Goal: Information Seeking & Learning: Learn about a topic

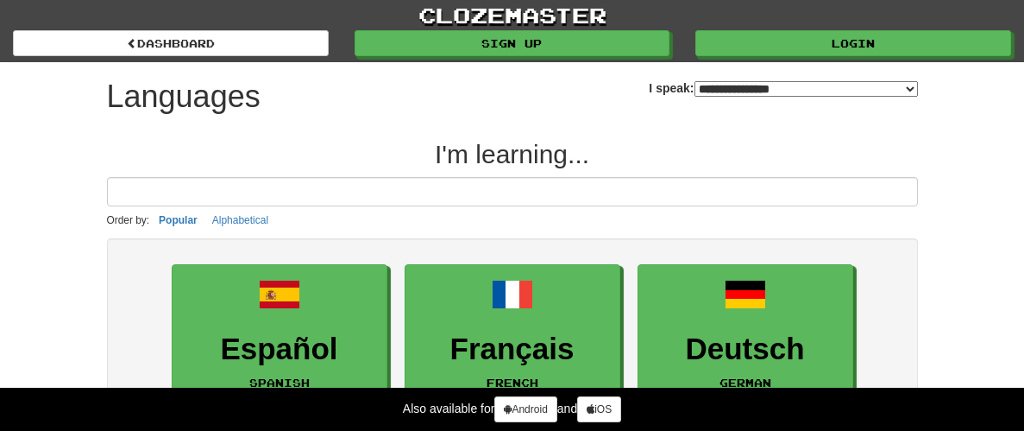
select select "*******"
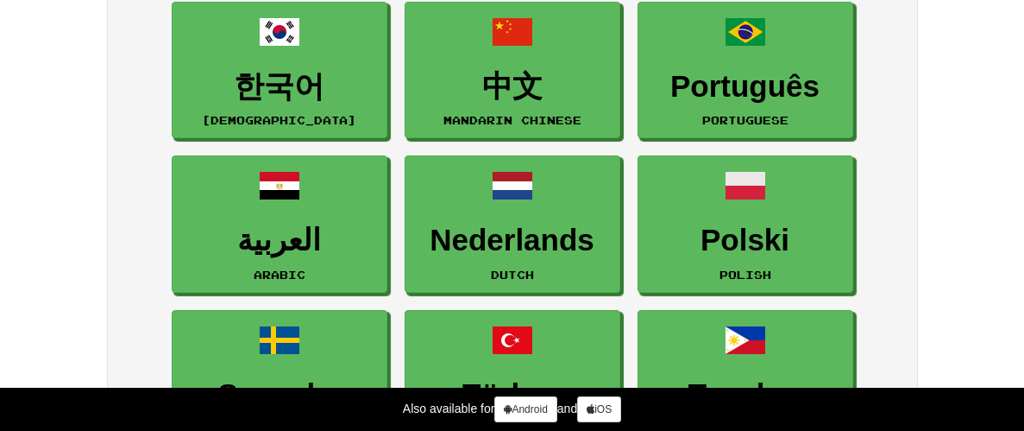
scroll to position [575, 0]
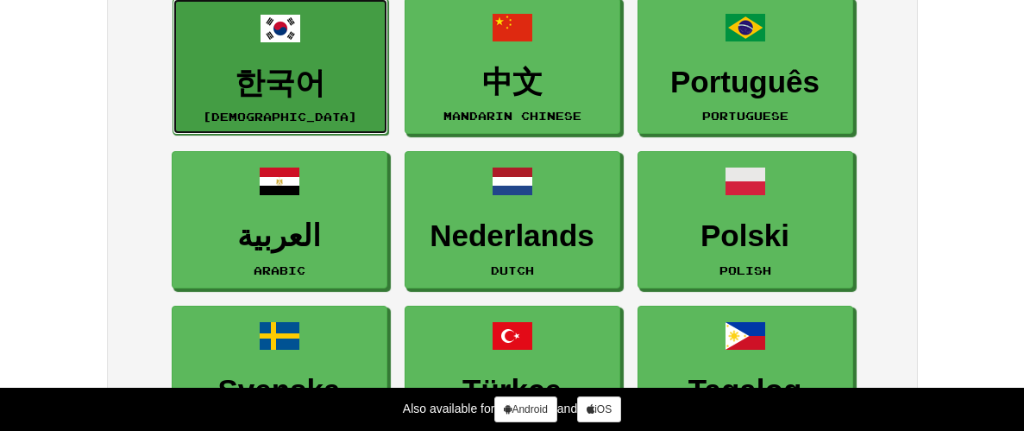
click at [274, 74] on h3 "한국어" at bounding box center [280, 83] width 197 height 34
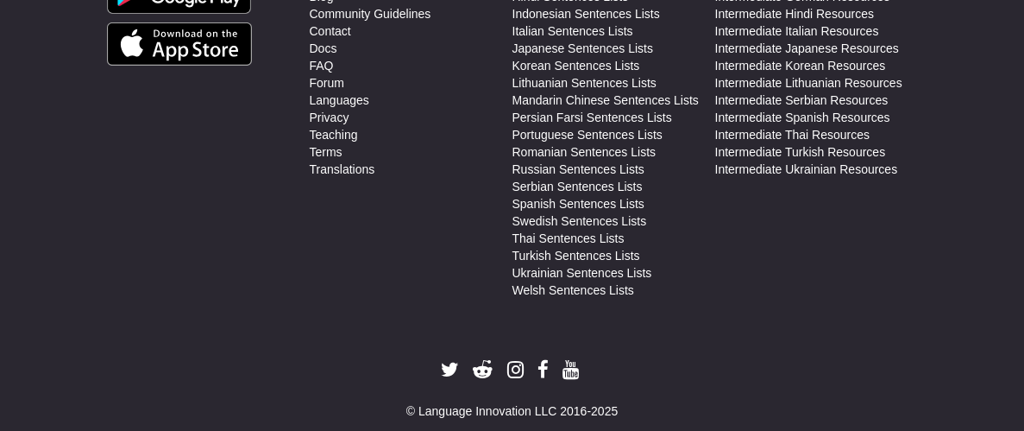
scroll to position [825, 0]
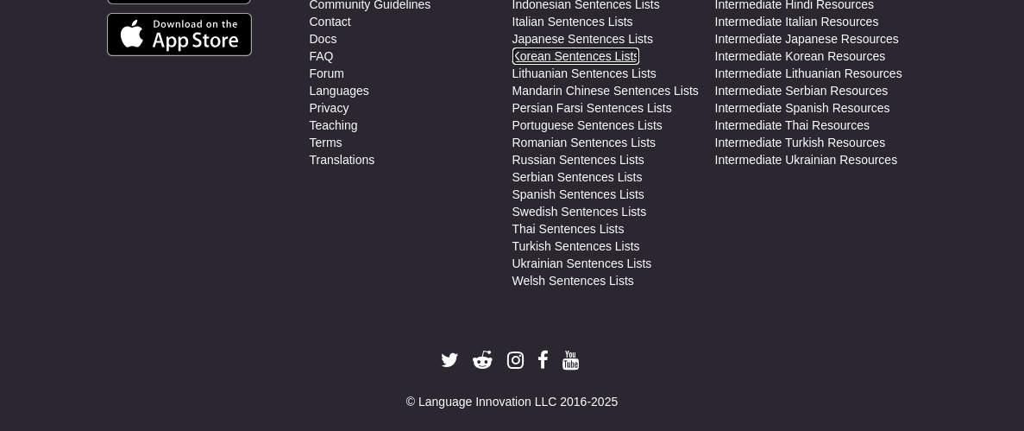
click at [543, 50] on link "Korean Sentences Lists" at bounding box center [576, 55] width 128 height 17
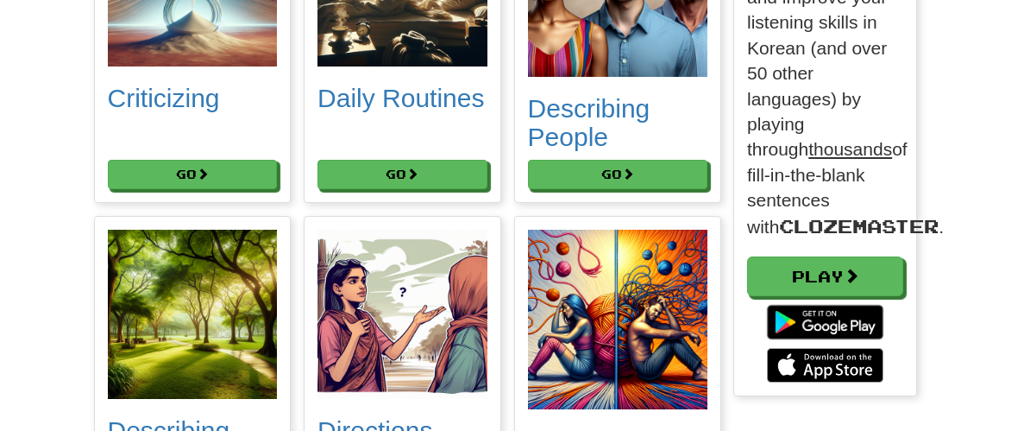
scroll to position [2291, 0]
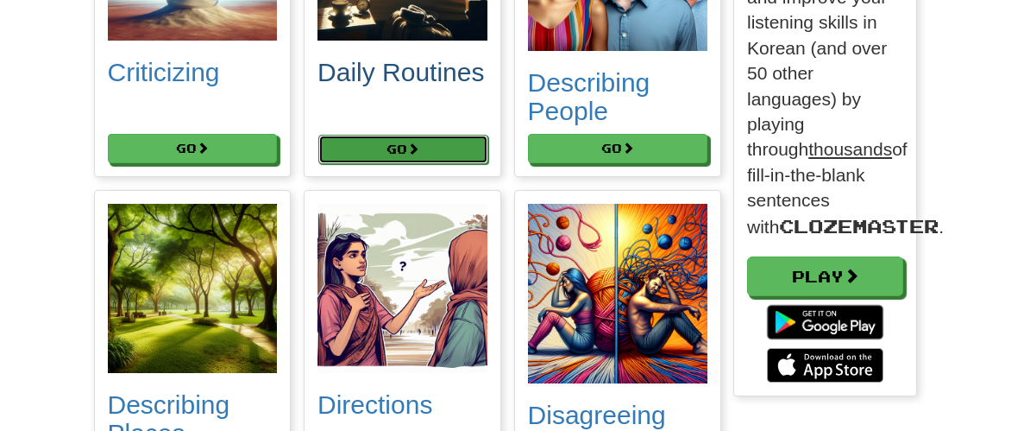
click at [353, 147] on button "Go" at bounding box center [403, 149] width 170 height 29
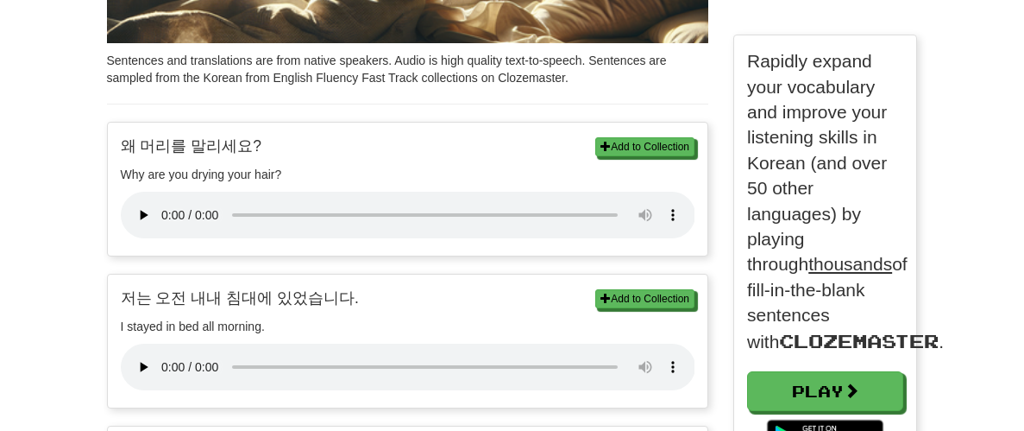
scroll to position [510, 183]
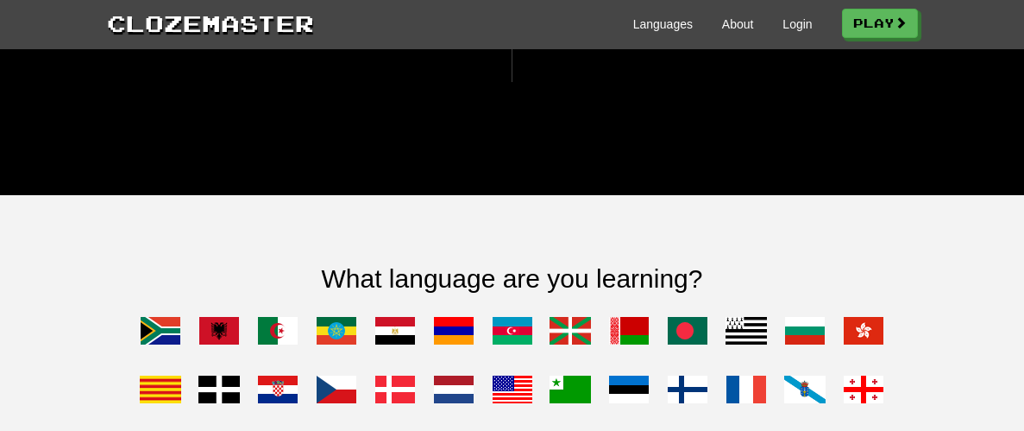
scroll to position [1229, 0]
